Goal: Task Accomplishment & Management: Manage account settings

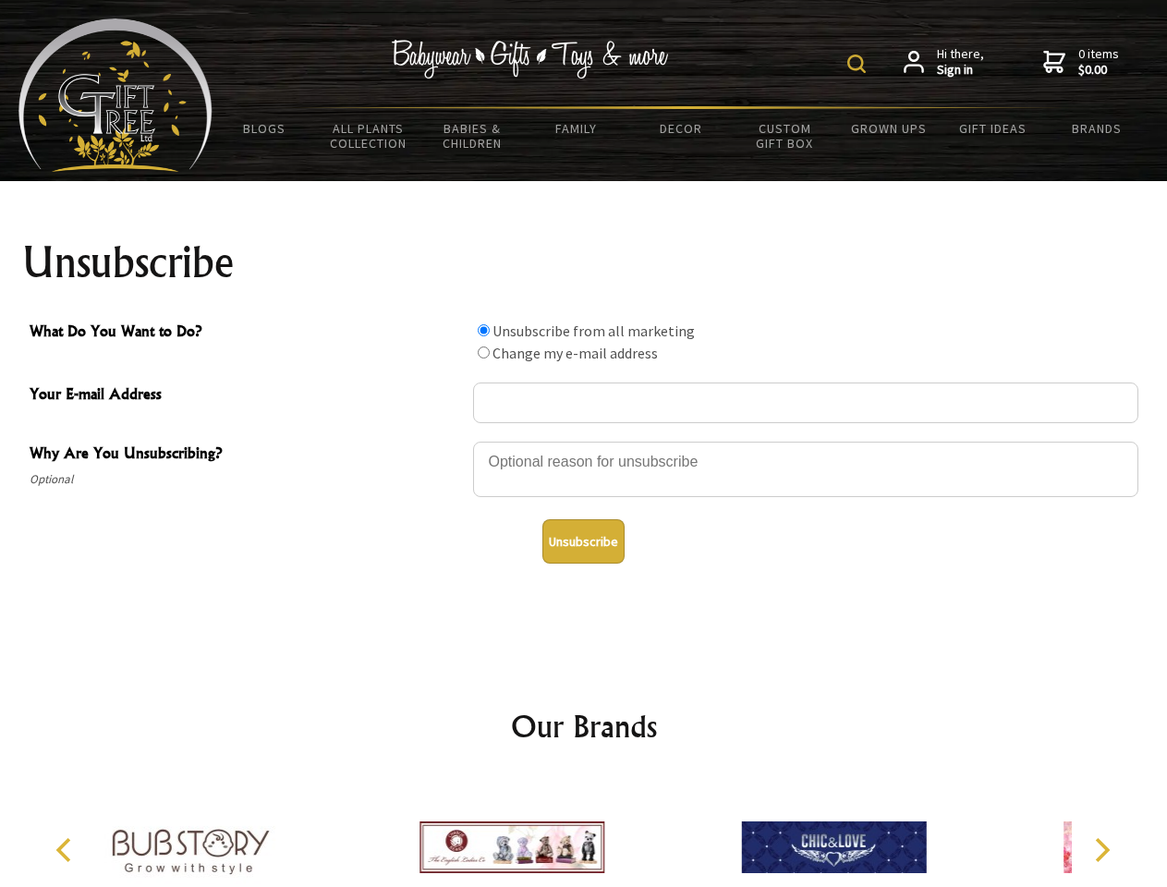
click at [859, 64] on img at bounding box center [856, 63] width 18 height 18
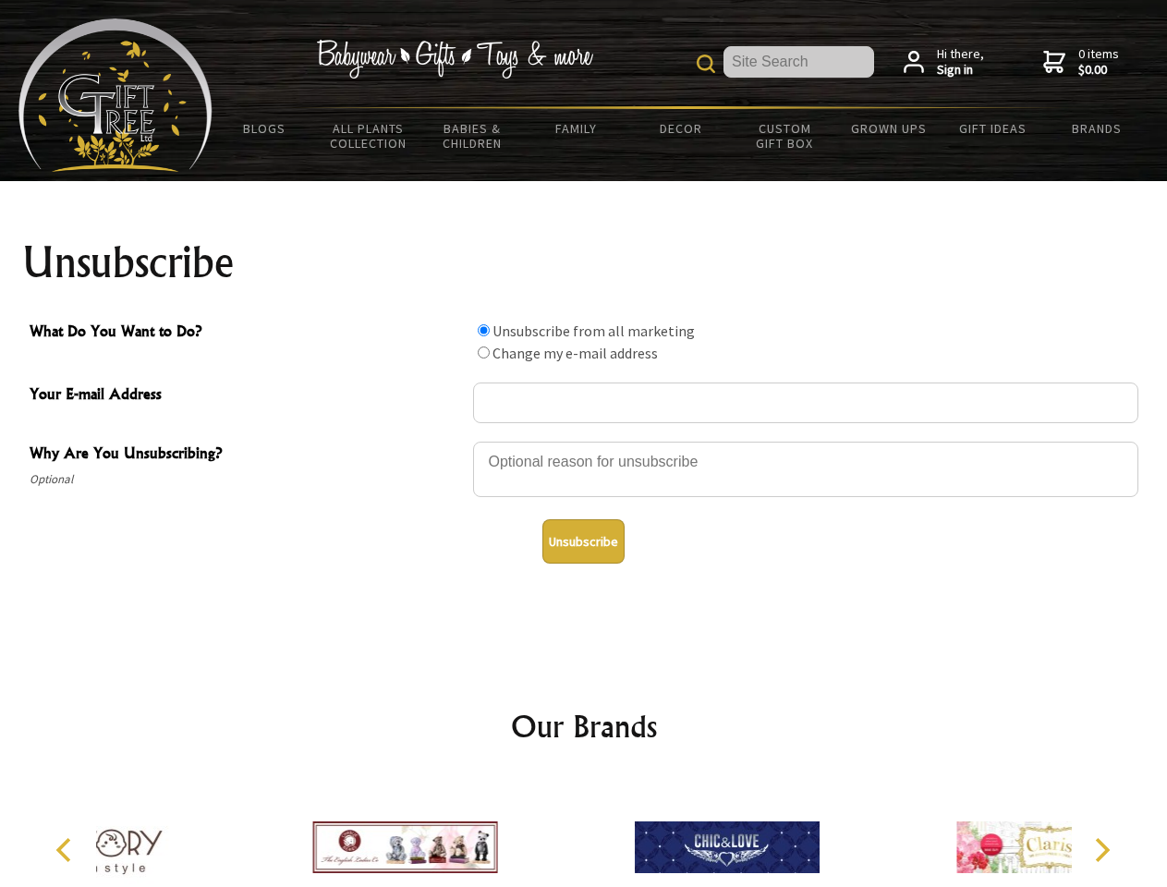
click at [584, 441] on div at bounding box center [805, 472] width 665 height 65
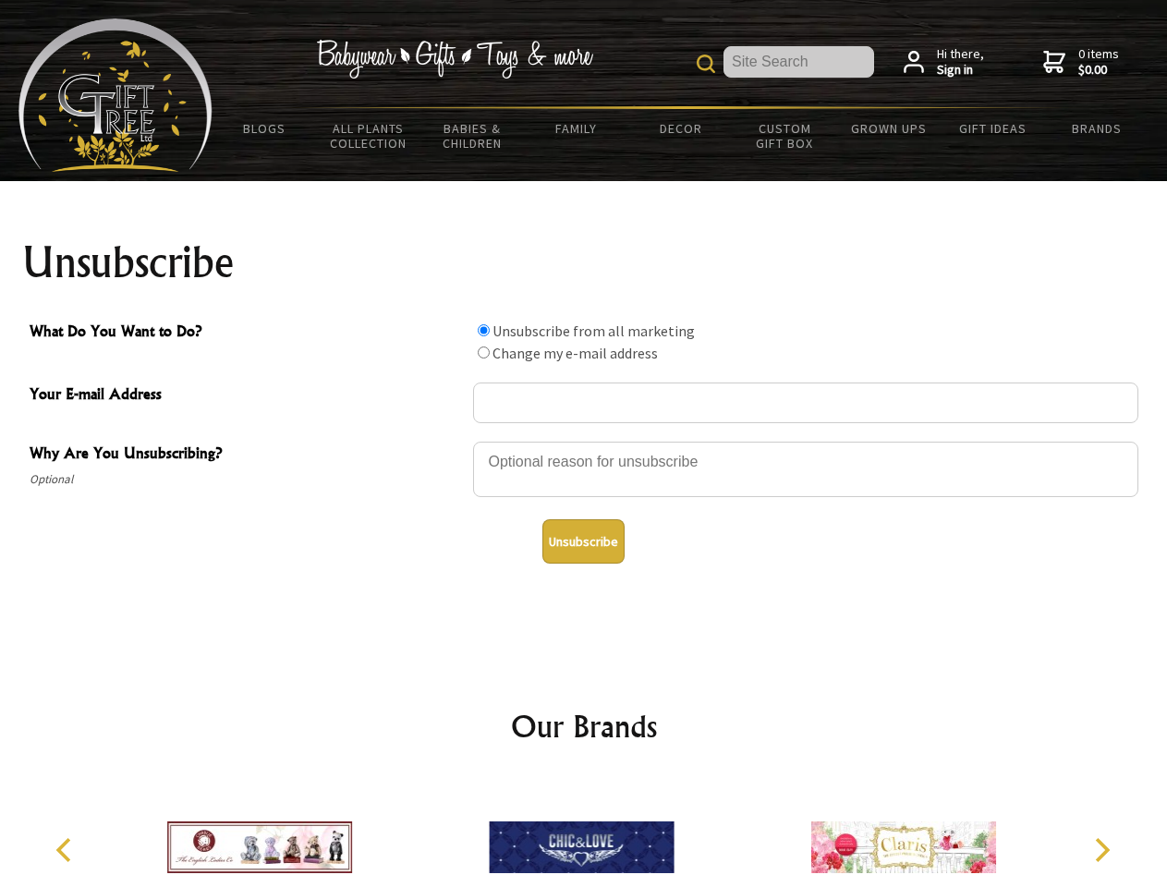
click at [483, 330] on input "What Do You Want to Do?" at bounding box center [484, 330] width 12 height 12
click at [483, 352] on input "What Do You Want to Do?" at bounding box center [484, 352] width 12 height 12
radio input "true"
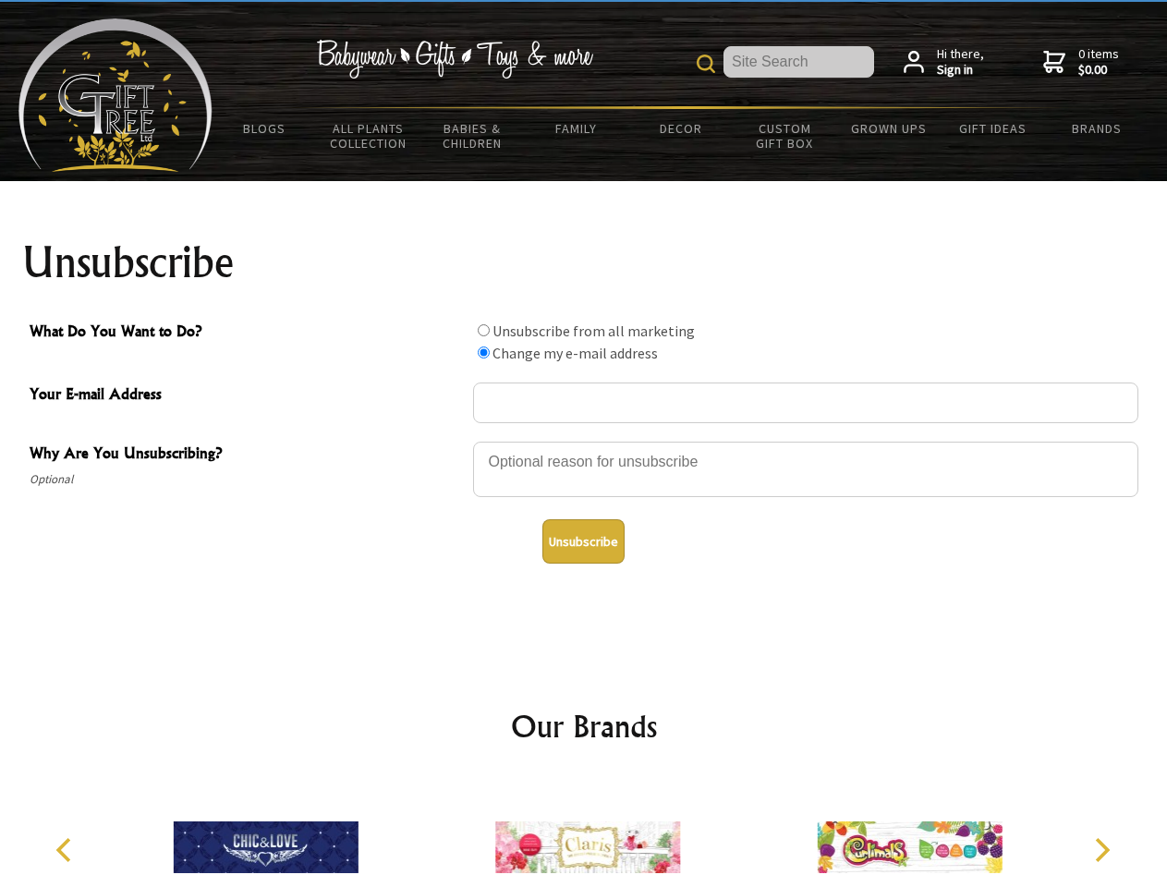
click at [583, 541] on button "Unsubscribe" at bounding box center [583, 541] width 82 height 44
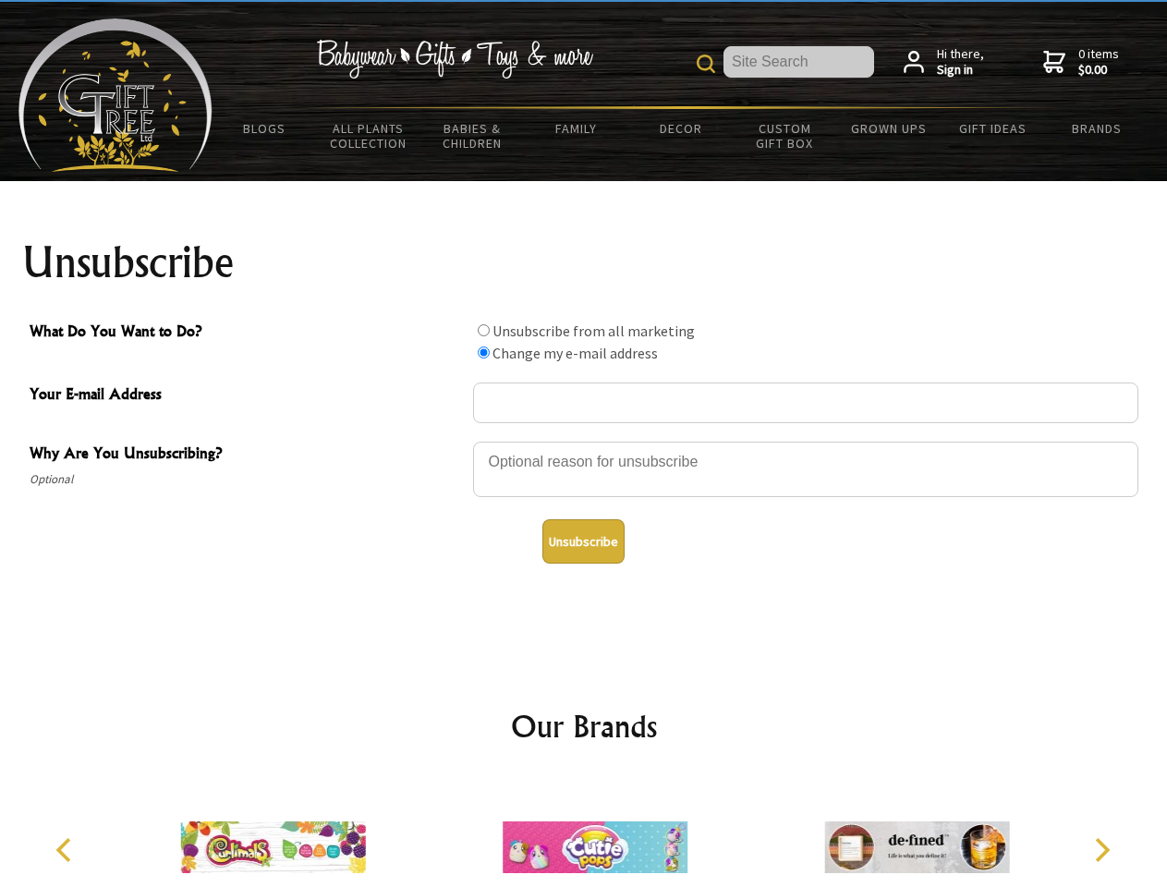
click at [584, 832] on img at bounding box center [594, 847] width 185 height 139
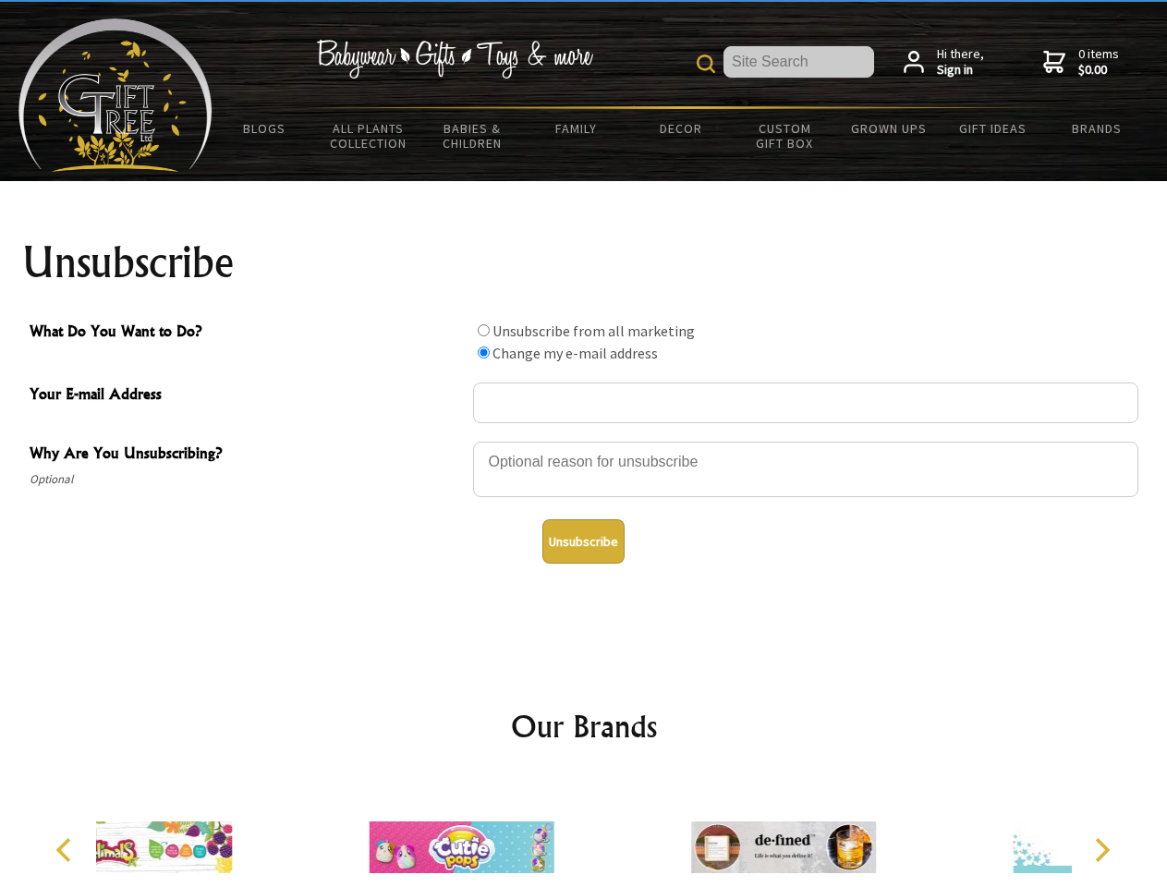
click at [67, 850] on icon "Previous" at bounding box center [66, 850] width 24 height 24
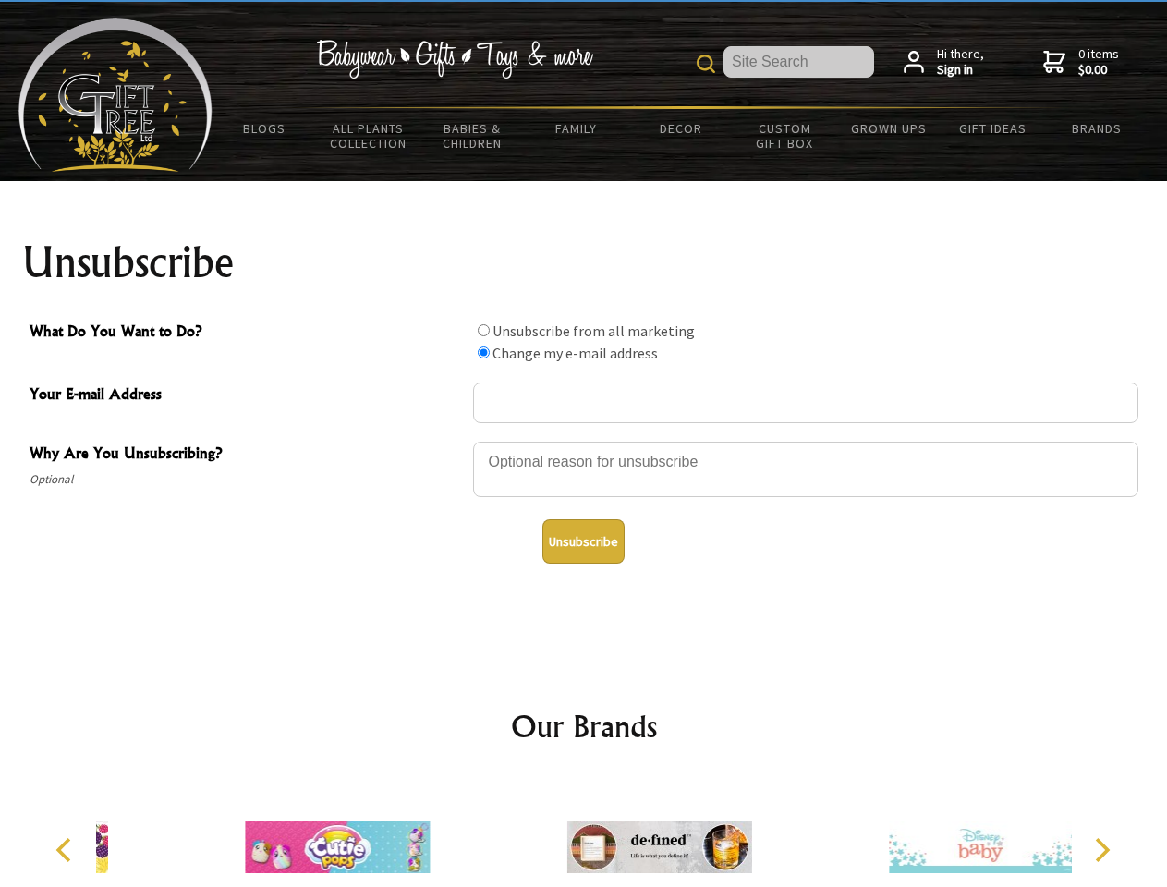
click at [1101, 850] on icon "Next" at bounding box center [1100, 850] width 24 height 24
